Goal: Navigation & Orientation: Find specific page/section

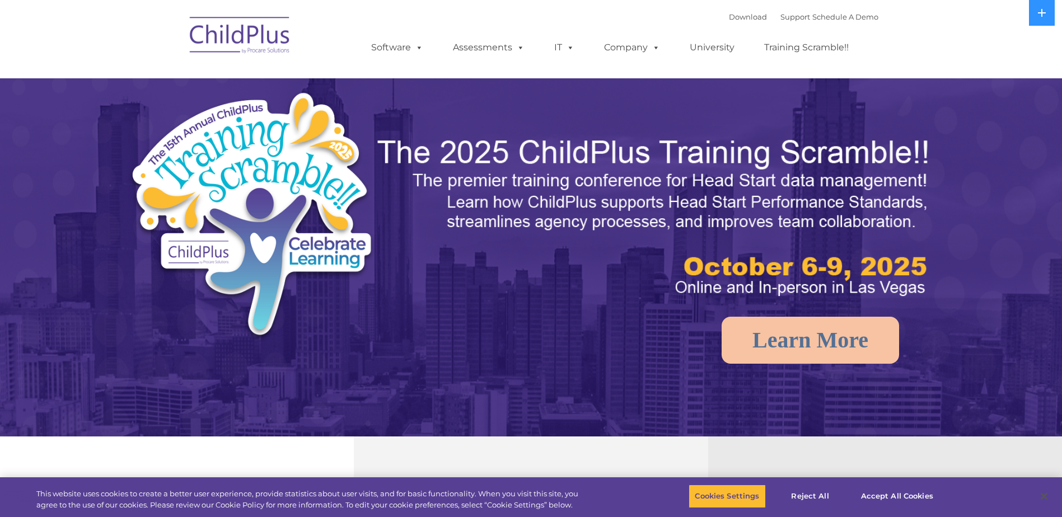
select select "MEDIUM"
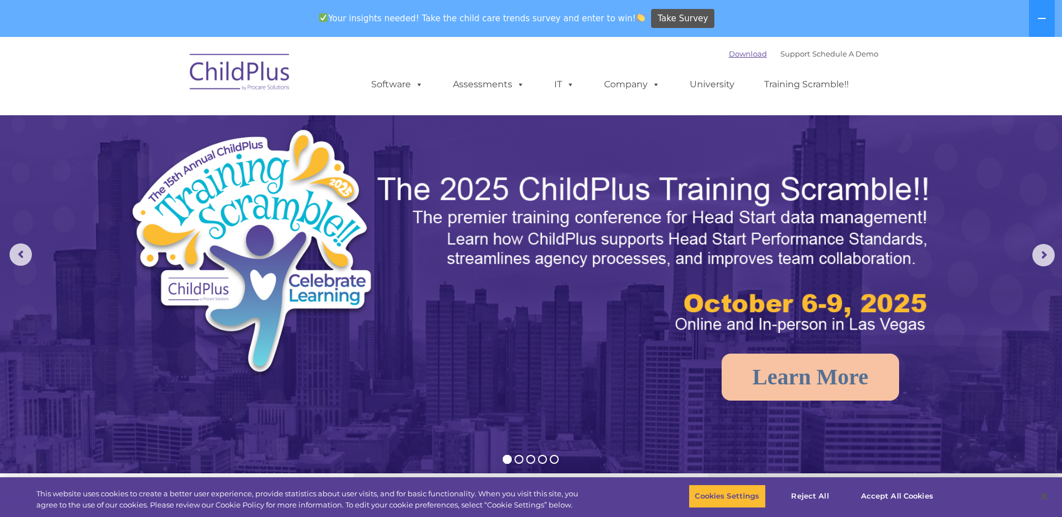
click at [740, 55] on link "Download" at bounding box center [748, 53] width 38 height 9
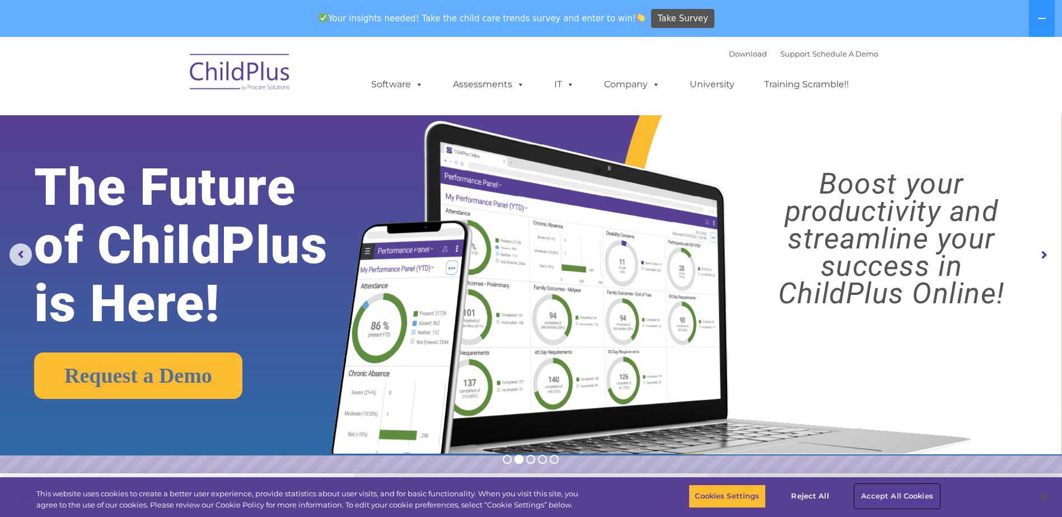
click at [891, 488] on button "Accept All Cookies" at bounding box center [897, 497] width 85 height 24
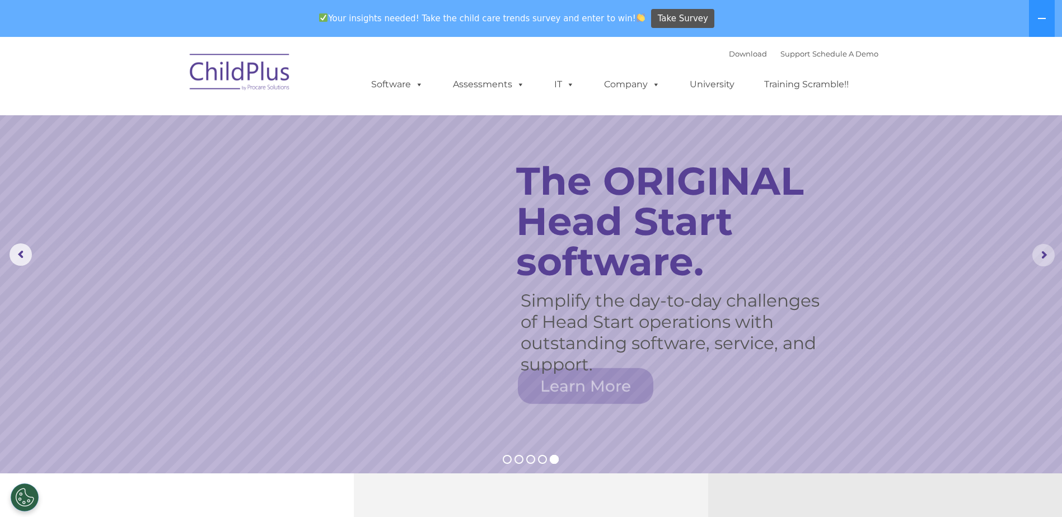
click at [1044, 250] on rs-arrow at bounding box center [1043, 255] width 22 height 22
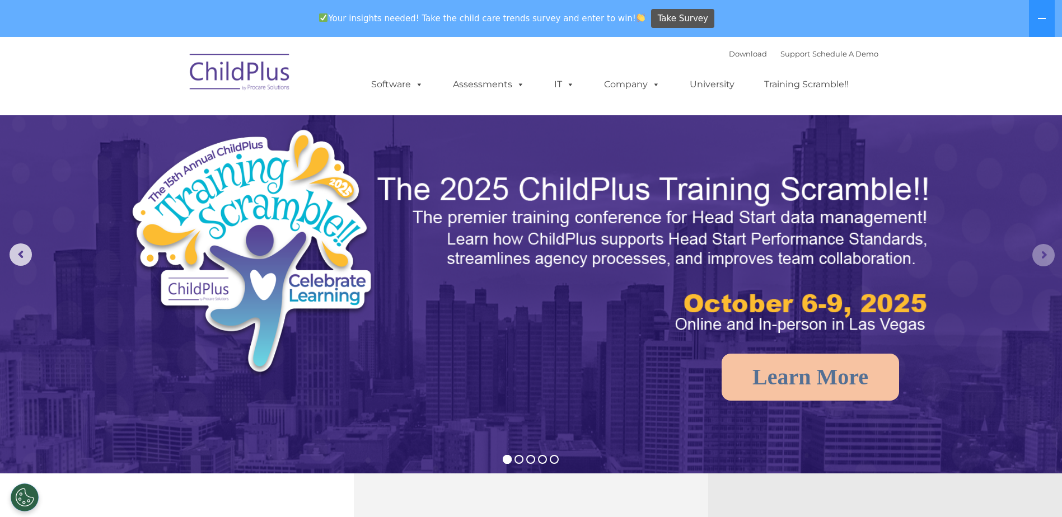
click at [1044, 250] on rs-arrow at bounding box center [1043, 255] width 22 height 22
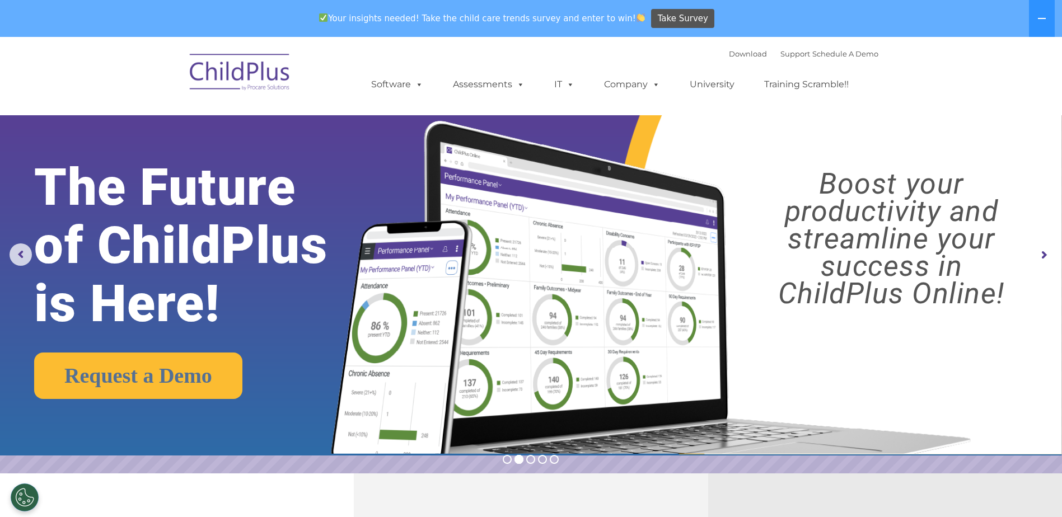
click at [1044, 250] on rs-arrow at bounding box center [1043, 255] width 22 height 22
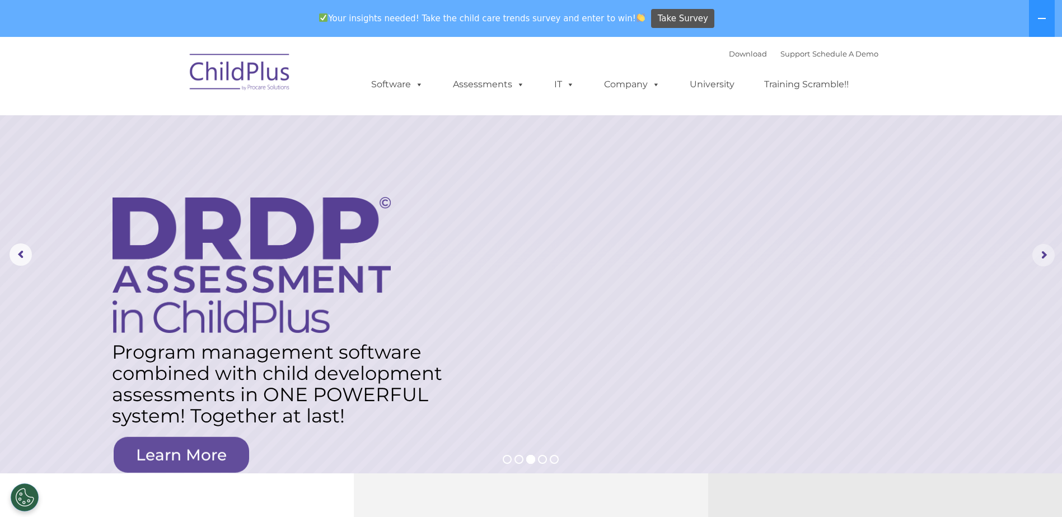
click at [1044, 250] on rs-arrow at bounding box center [1043, 255] width 22 height 22
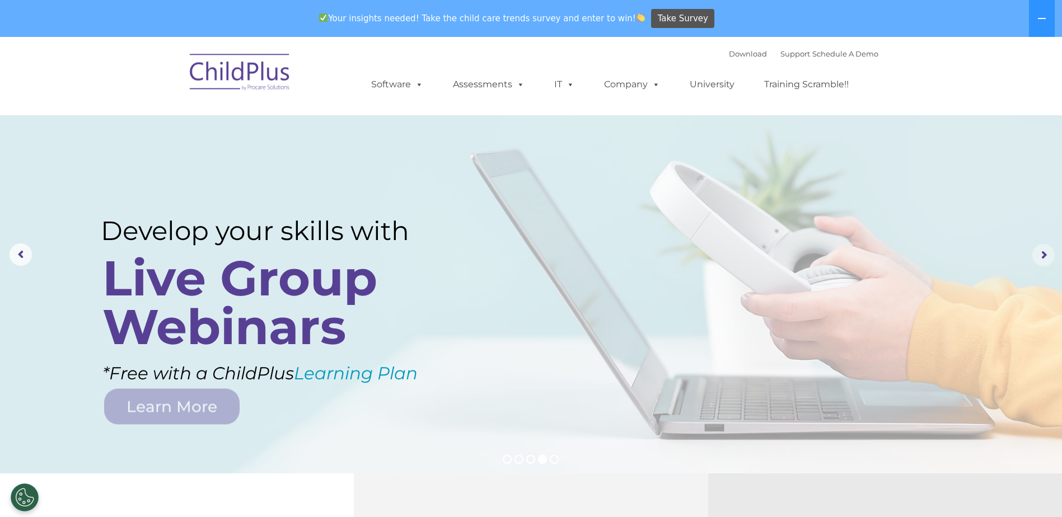
click at [1044, 250] on rs-arrow at bounding box center [1043, 255] width 22 height 22
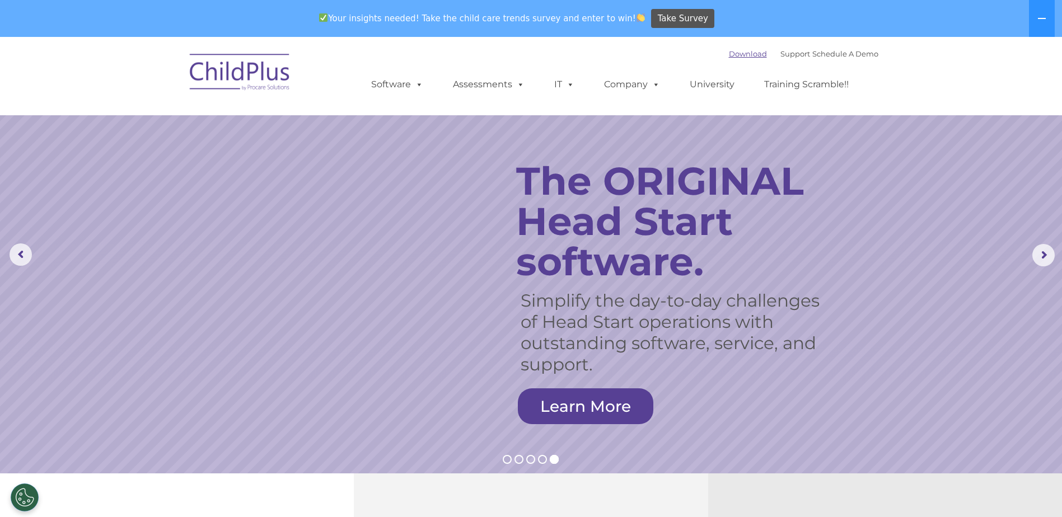
click at [743, 55] on link "Download" at bounding box center [748, 53] width 38 height 9
click at [780, 53] on link "Support" at bounding box center [795, 53] width 30 height 9
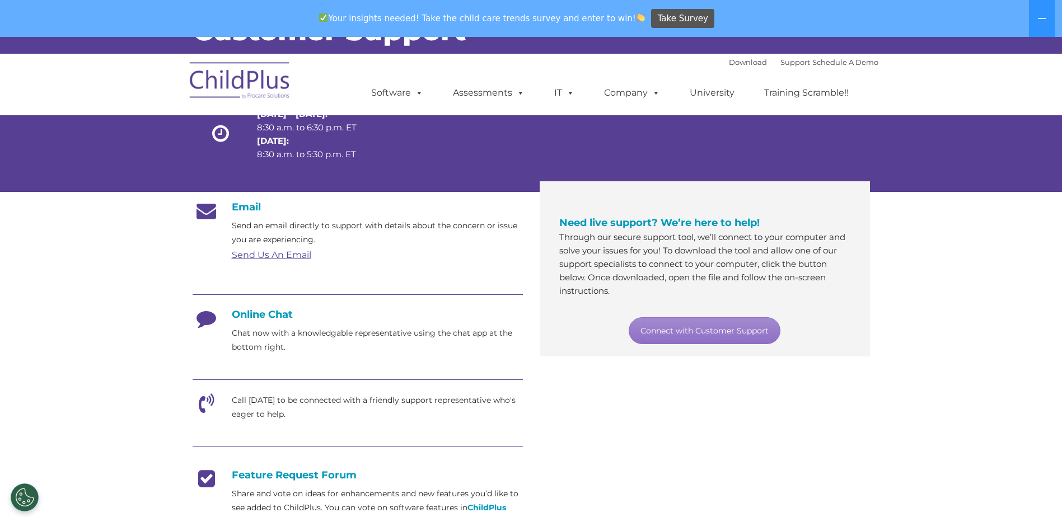
scroll to position [46, 0]
